Goal: Information Seeking & Learning: Find specific fact

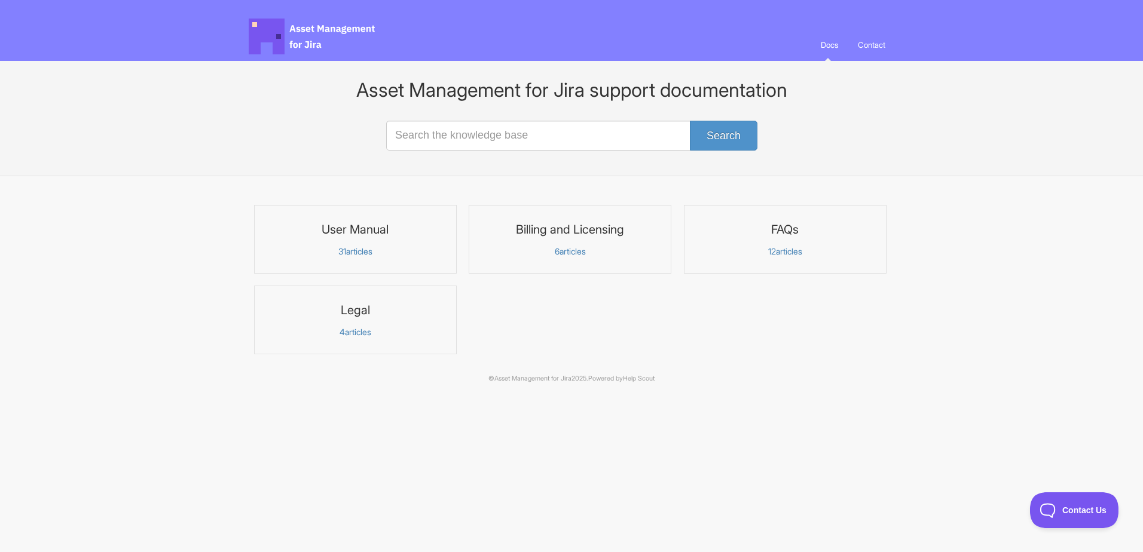
click at [407, 252] on p "31 articles" at bounding box center [355, 251] width 187 height 11
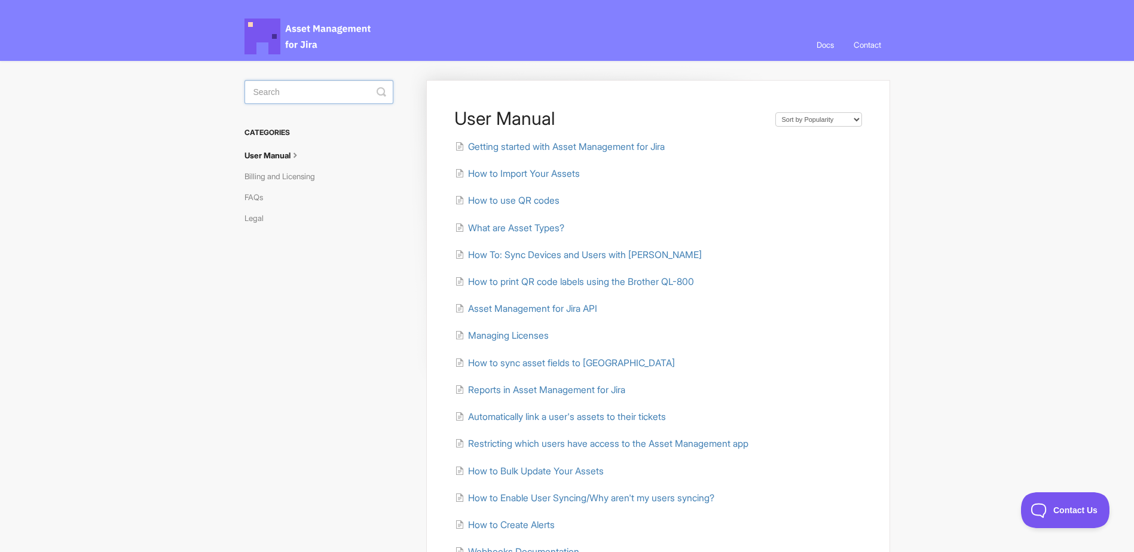
click at [335, 93] on input "Search" at bounding box center [318, 92] width 149 height 24
type input "Alert"
click at [331, 134] on link "How to Create Alerts" at bounding box center [349, 134] width 209 height 19
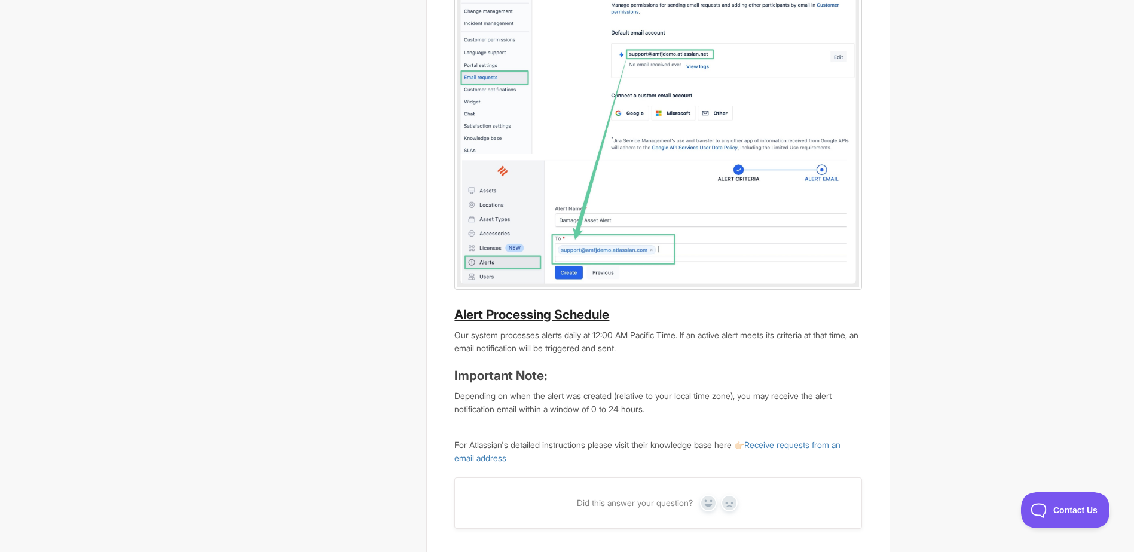
scroll to position [2259, 0]
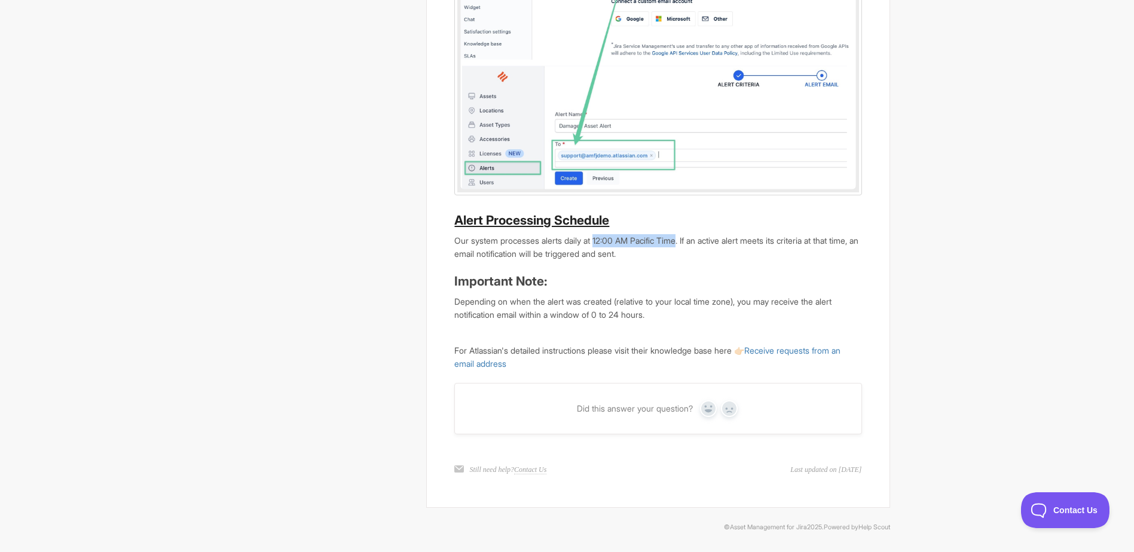
drag, startPoint x: 600, startPoint y: 238, endPoint x: 688, endPoint y: 238, distance: 88.4
click at [688, 238] on p "Our system processes alerts daily at 12:00 AM Pacific Time. If an active alert …" at bounding box center [657, 247] width 407 height 26
